Goal: Task Accomplishment & Management: Complete application form

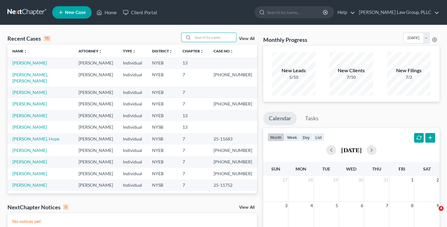
click at [206, 36] on input "search" at bounding box center [214, 37] width 43 height 9
type input "[PERSON_NAME]"
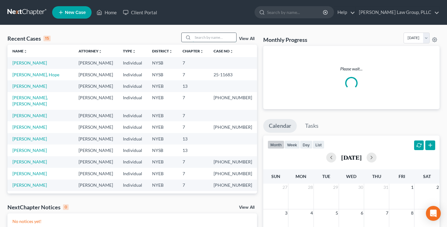
click at [214, 37] on input "search" at bounding box center [214, 37] width 43 height 9
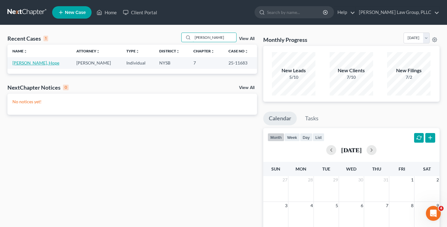
type input "[PERSON_NAME]"
click at [34, 65] on link "[PERSON_NAME], Hope" at bounding box center [35, 62] width 47 height 5
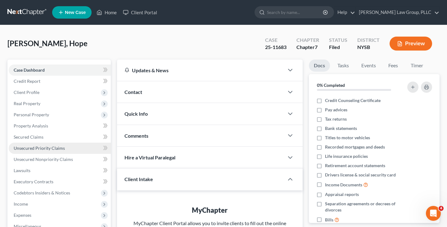
click at [78, 148] on link "Unsecured Priority Claims" at bounding box center [60, 148] width 102 height 11
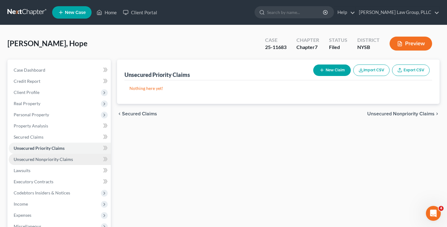
click at [74, 158] on link "Unsecured Nonpriority Claims" at bounding box center [60, 159] width 102 height 11
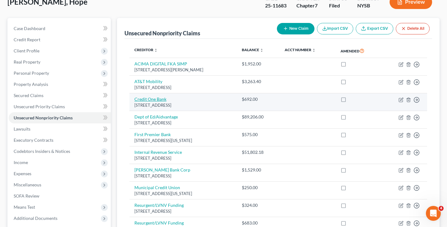
scroll to position [33, 0]
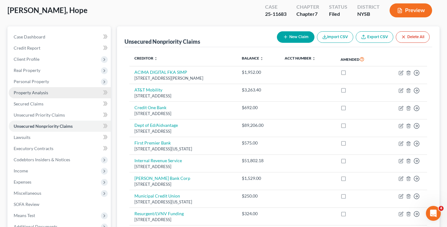
click at [69, 97] on link "Property Analysis" at bounding box center [60, 92] width 102 height 11
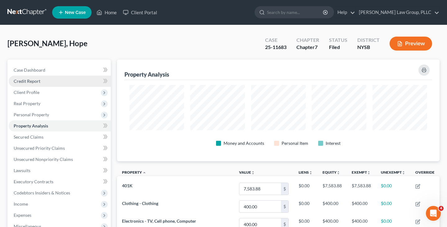
click at [47, 86] on link "Credit Report" at bounding box center [60, 81] width 102 height 11
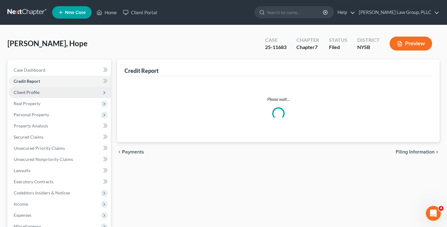
click at [49, 96] on span "Client Profile" at bounding box center [60, 92] width 102 height 11
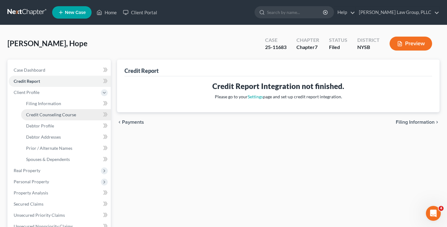
click at [57, 109] on link "Credit Counseling Course" at bounding box center [66, 114] width 90 height 11
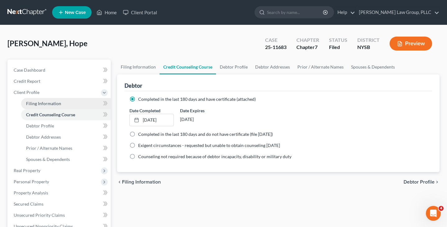
click at [57, 105] on span "Filing Information" at bounding box center [43, 103] width 35 height 5
select select "2"
select select "0"
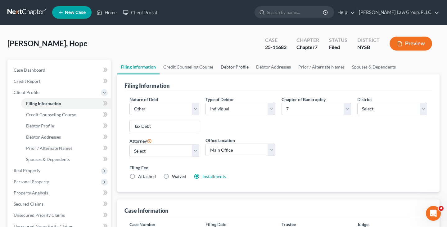
click at [237, 70] on link "Debtor Profile" at bounding box center [234, 67] width 35 height 15
select select "0"
select select "2"
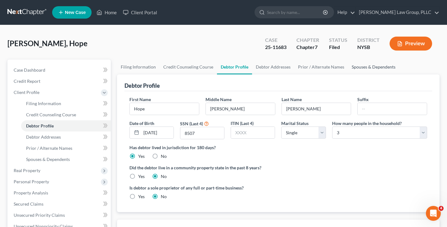
click at [371, 65] on link "Spouses & Dependents" at bounding box center [373, 67] width 51 height 15
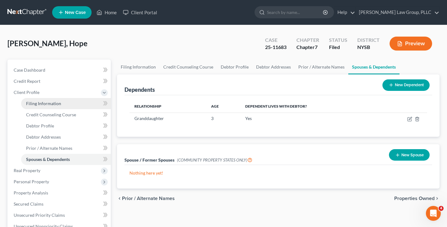
click at [55, 104] on span "Filing Information" at bounding box center [43, 103] width 35 height 5
select select "2"
select select "0"
select select "55"
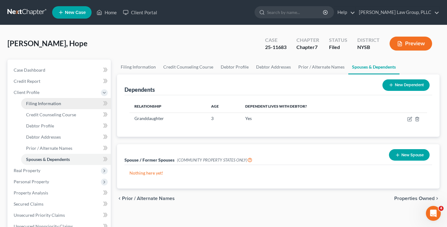
select select "0"
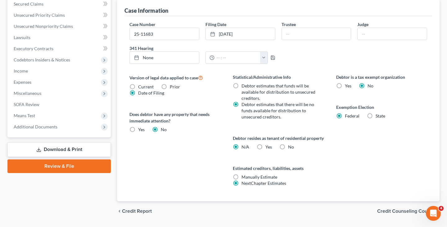
scroll to position [224, 0]
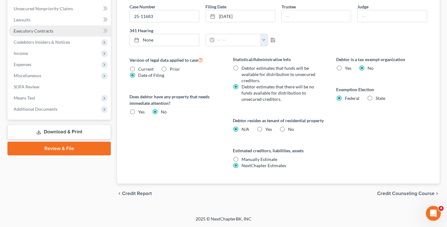
click at [64, 25] on link "Executory Contracts" at bounding box center [60, 30] width 102 height 11
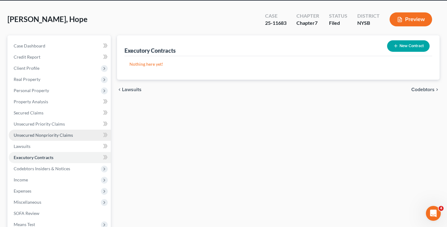
scroll to position [34, 0]
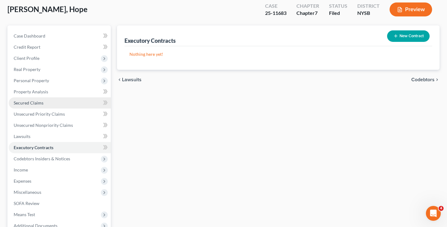
click at [60, 102] on link "Secured Claims" at bounding box center [60, 102] width 102 height 11
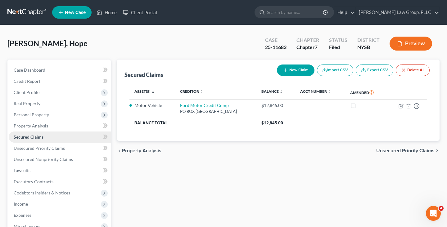
click at [57, 132] on link "Secured Claims" at bounding box center [60, 137] width 102 height 11
click at [58, 125] on link "Property Analysis" at bounding box center [60, 125] width 102 height 11
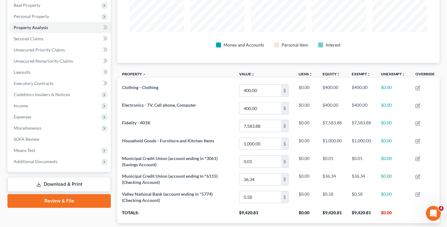
scroll to position [129, 0]
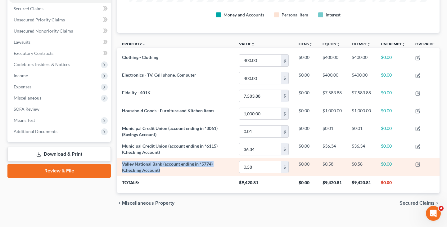
drag, startPoint x: 160, startPoint y: 170, endPoint x: 122, endPoint y: 165, distance: 38.2
click at [122, 165] on td "Valley National Bank (account ending in *5774) (Checking Account)" at bounding box center [175, 167] width 117 height 18
click at [122, 165] on span "Valley National Bank (account ending in *5774) (Checking Account)" at bounding box center [167, 166] width 91 height 11
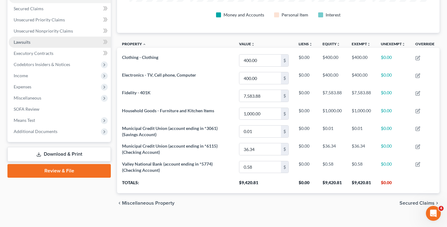
click at [47, 43] on link "Lawsuits" at bounding box center [60, 42] width 102 height 11
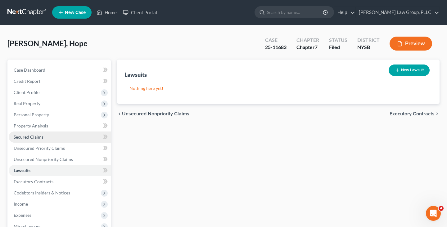
click at [33, 136] on span "Secured Claims" at bounding box center [29, 136] width 30 height 5
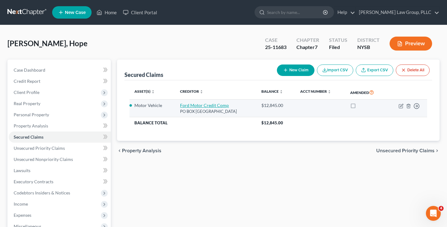
click at [200, 106] on link "Ford Motor Credit Comp" at bounding box center [204, 105] width 49 height 5
select select "30"
select select "0"
select select "3"
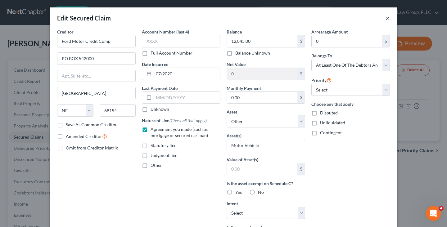
click at [386, 19] on button "×" at bounding box center [388, 17] width 4 height 7
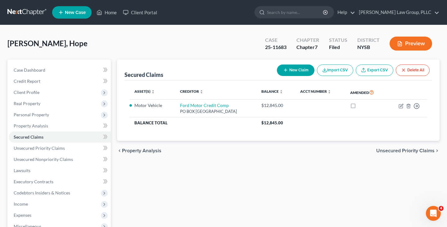
click at [40, 9] on link at bounding box center [27, 12] width 40 height 11
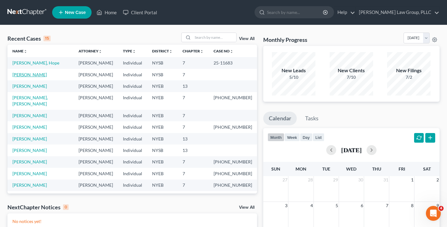
drag, startPoint x: 20, startPoint y: 74, endPoint x: 2, endPoint y: 176, distance: 103.6
click at [20, 74] on link "[PERSON_NAME]" at bounding box center [29, 74] width 34 height 5
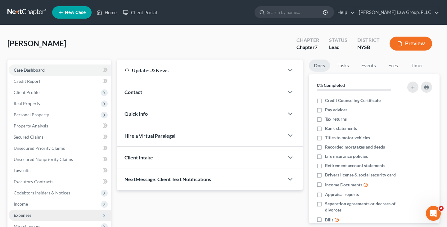
click at [38, 210] on span "Expenses" at bounding box center [60, 215] width 102 height 11
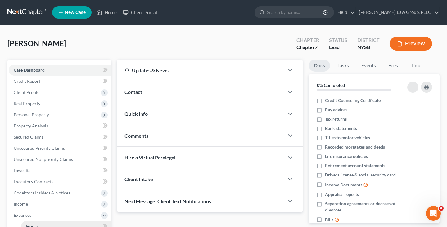
scroll to position [102, 0]
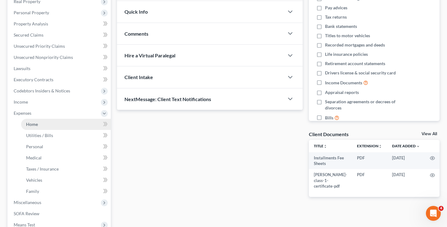
click at [41, 126] on link "Home" at bounding box center [66, 124] width 90 height 11
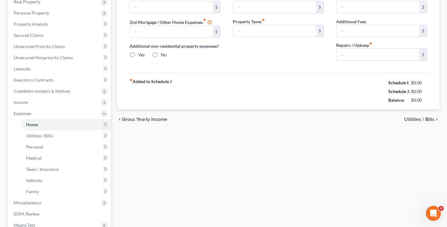
type input "0.00"
radio input "true"
type input "0.00"
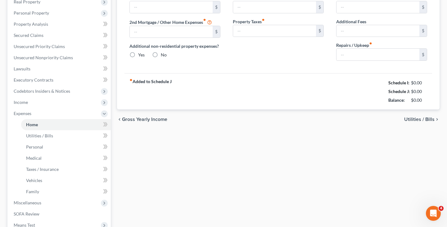
type input "0.00"
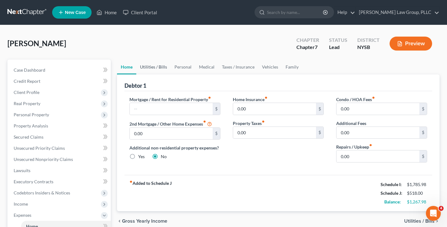
click at [153, 68] on link "Utilities / Bills" at bounding box center [153, 67] width 34 height 15
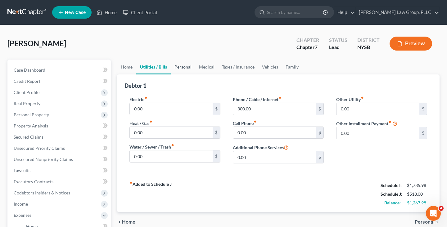
click at [192, 71] on link "Personal" at bounding box center [183, 67] width 25 height 15
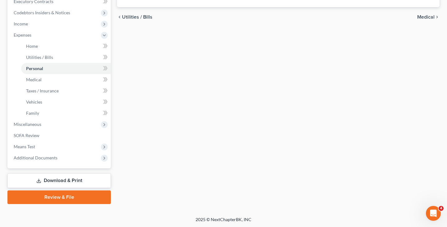
scroll to position [148, 0]
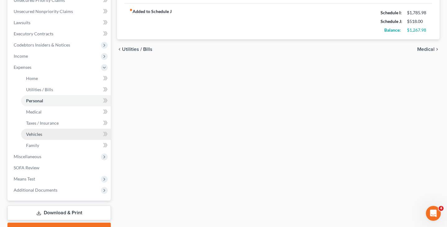
click at [77, 132] on link "Vehicles" at bounding box center [66, 134] width 90 height 11
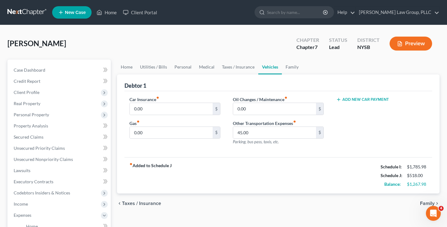
click at [40, 11] on link at bounding box center [27, 12] width 40 height 11
